Goal: Find specific page/section: Find specific page/section

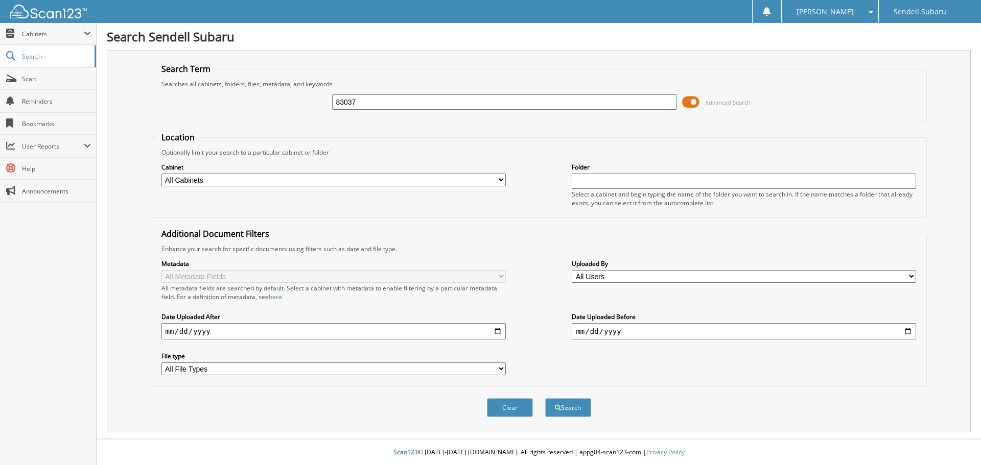
type input "83037"
click at [545, 398] on button "Search" at bounding box center [568, 407] width 46 height 19
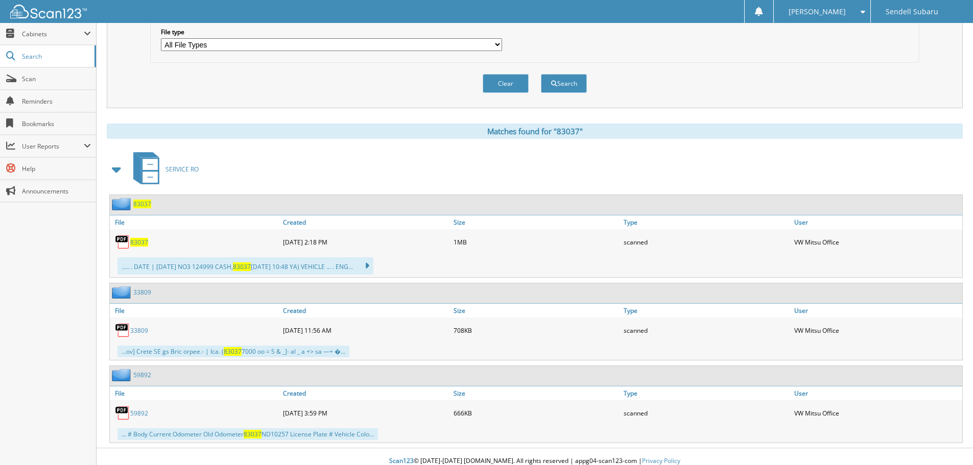
scroll to position [334, 0]
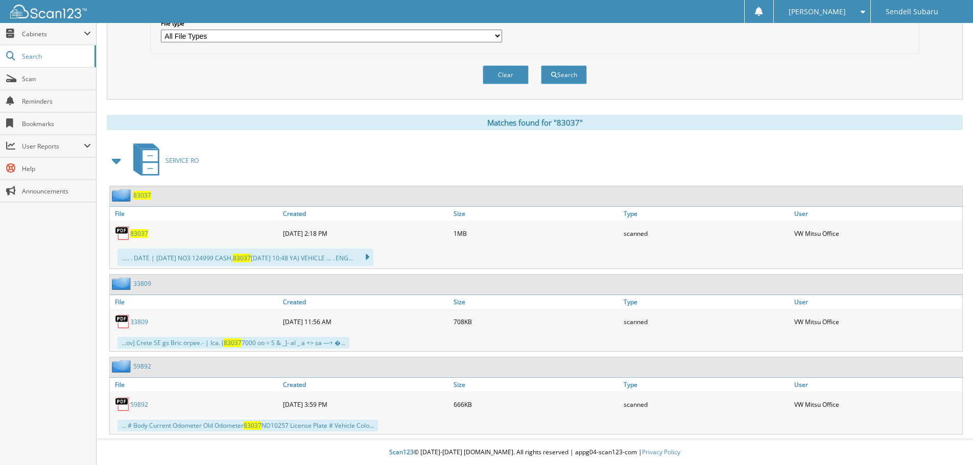
click at [132, 230] on span "83037" at bounding box center [139, 233] width 18 height 9
